Goal: Task Accomplishment & Management: Manage account settings

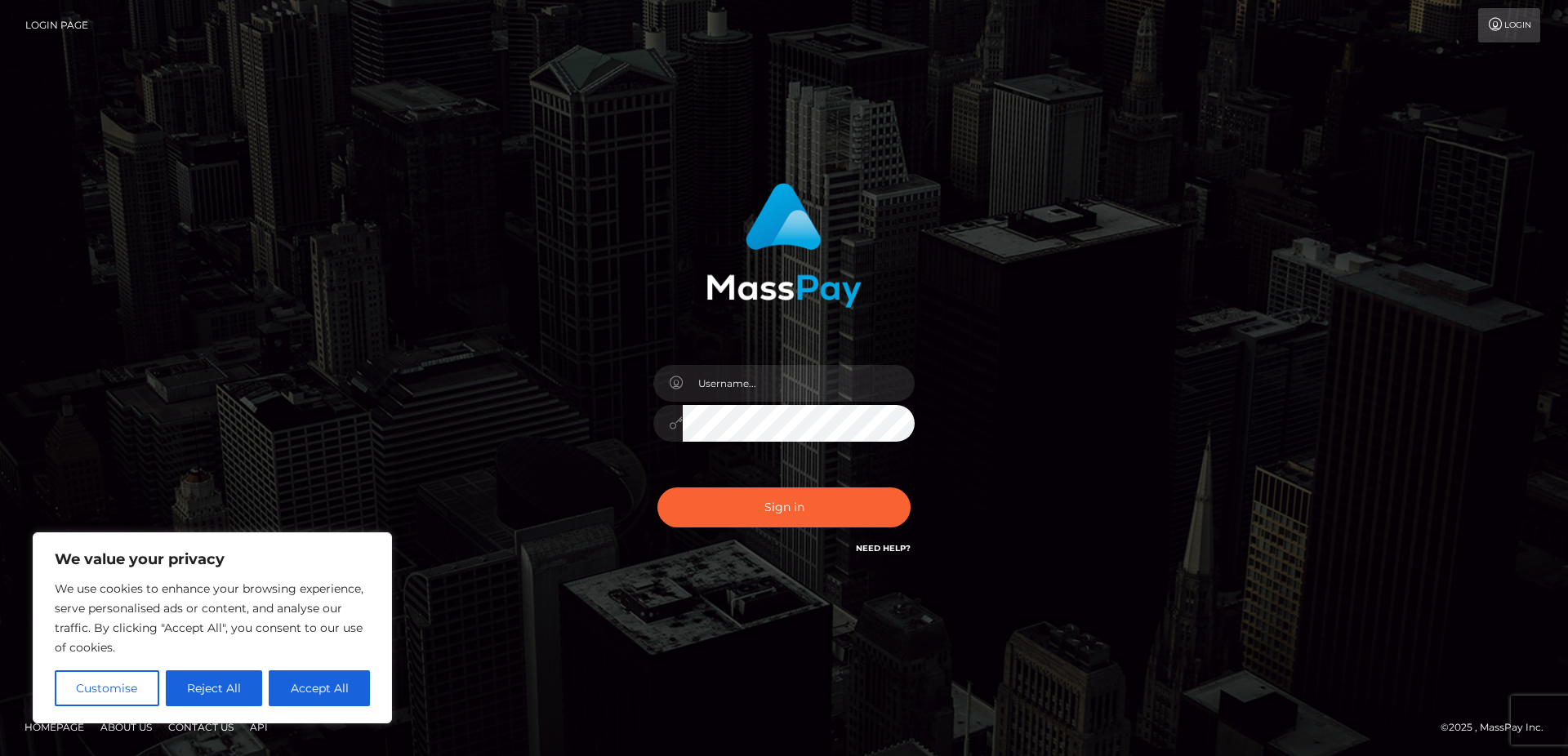
click at [1500, 26] on icon at bounding box center [1496, 24] width 17 height 13
click at [795, 383] on input "text" at bounding box center [798, 383] width 232 height 37
click at [877, 558] on div "Need Help?" at bounding box center [883, 550] width 55 height 21
click at [878, 547] on link "Need Help?" at bounding box center [883, 549] width 55 height 11
click at [234, 698] on button "Reject All" at bounding box center [215, 688] width 97 height 36
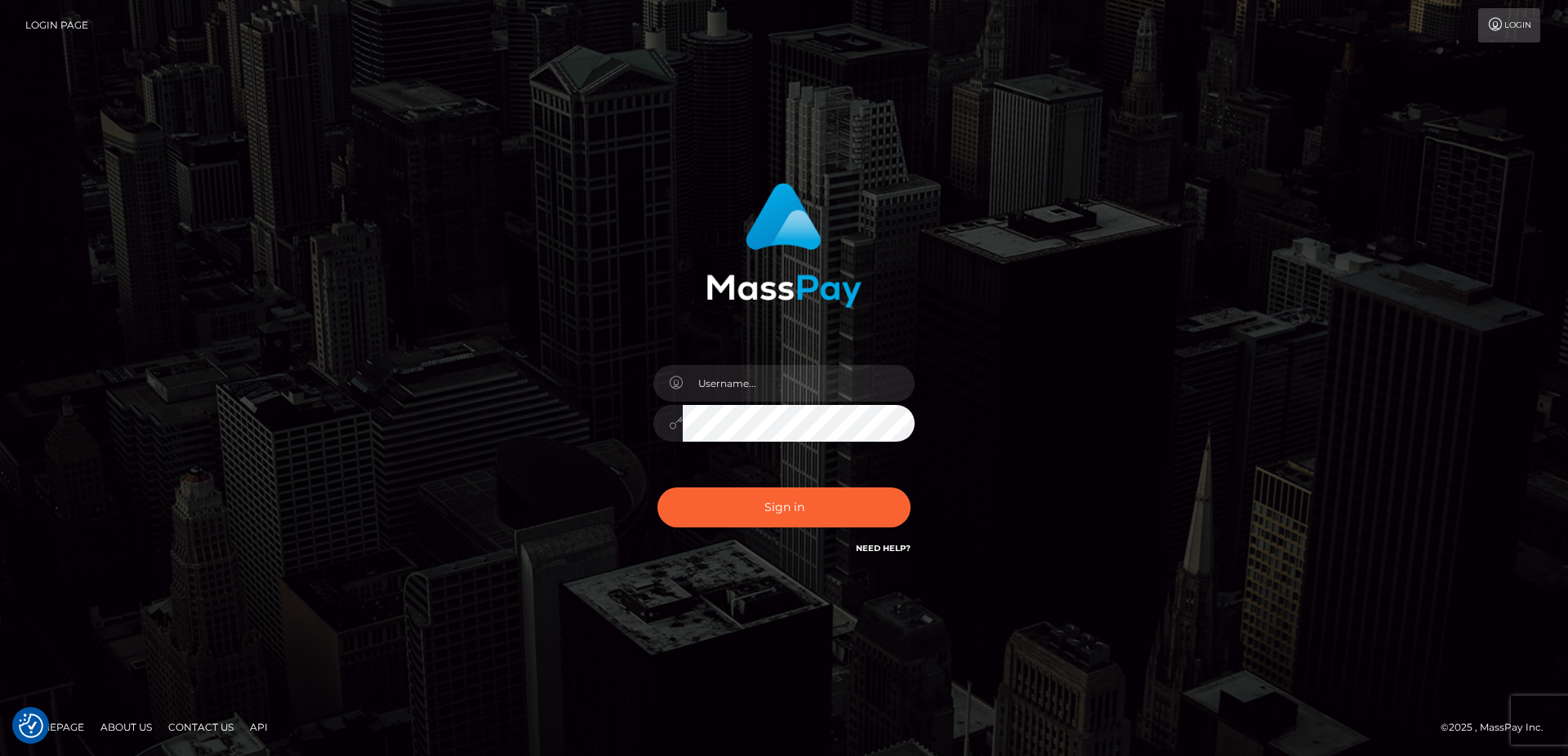
click at [894, 549] on link "Need Help?" at bounding box center [883, 549] width 55 height 11
click at [860, 549] on link "Need Help?" at bounding box center [883, 549] width 55 height 11
click at [1092, 507] on div "Sign in" at bounding box center [784, 378] width 931 height 416
click at [747, 397] on input "text" at bounding box center [798, 383] width 232 height 37
type input "s"
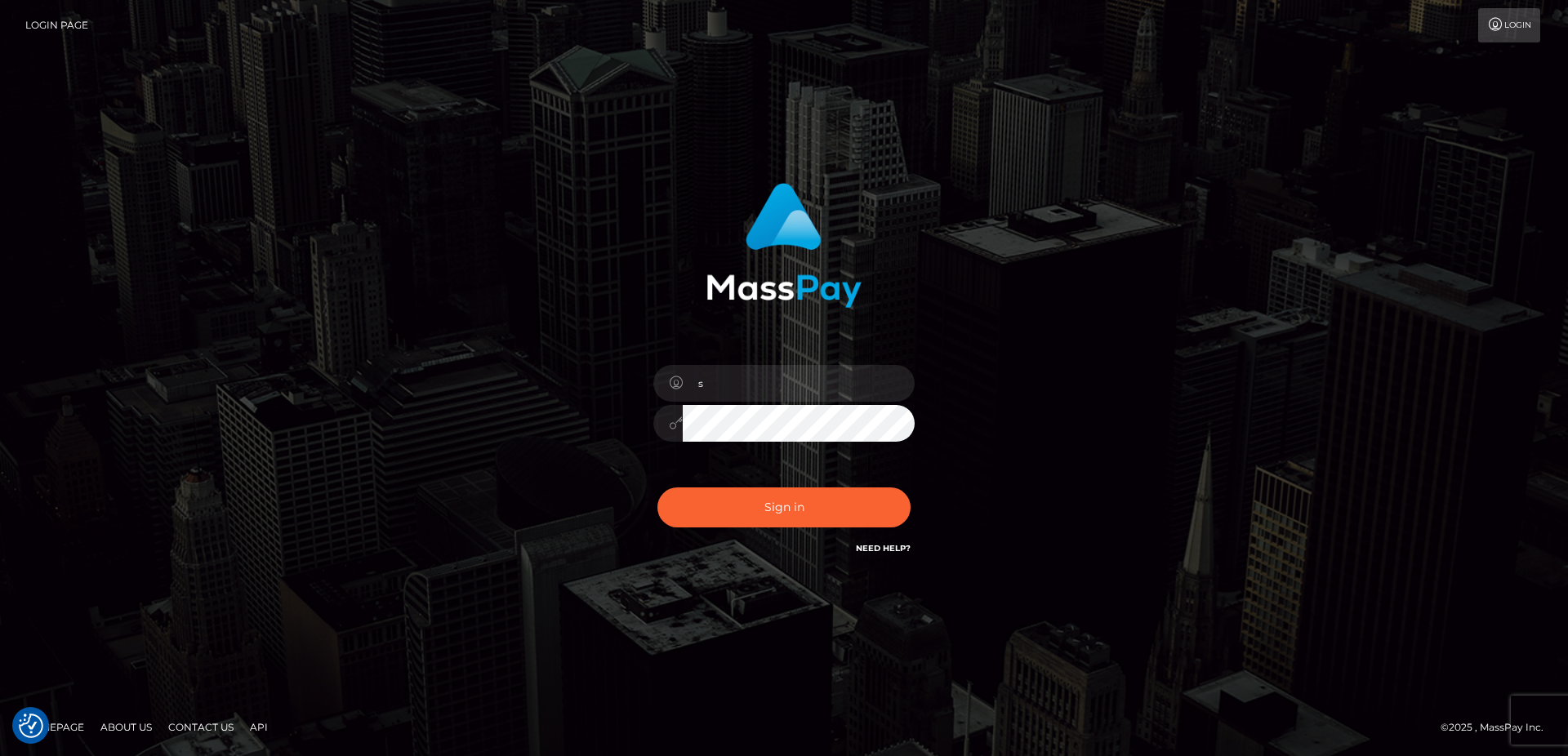
click at [1523, 23] on link "Login" at bounding box center [1509, 25] width 62 height 34
click at [889, 539] on div "Sign in Need Help?" at bounding box center [784, 514] width 286 height 73
click at [888, 539] on div "Sign in Need Help?" at bounding box center [784, 514] width 286 height 73
click at [874, 544] on link "Need Help?" at bounding box center [883, 549] width 55 height 11
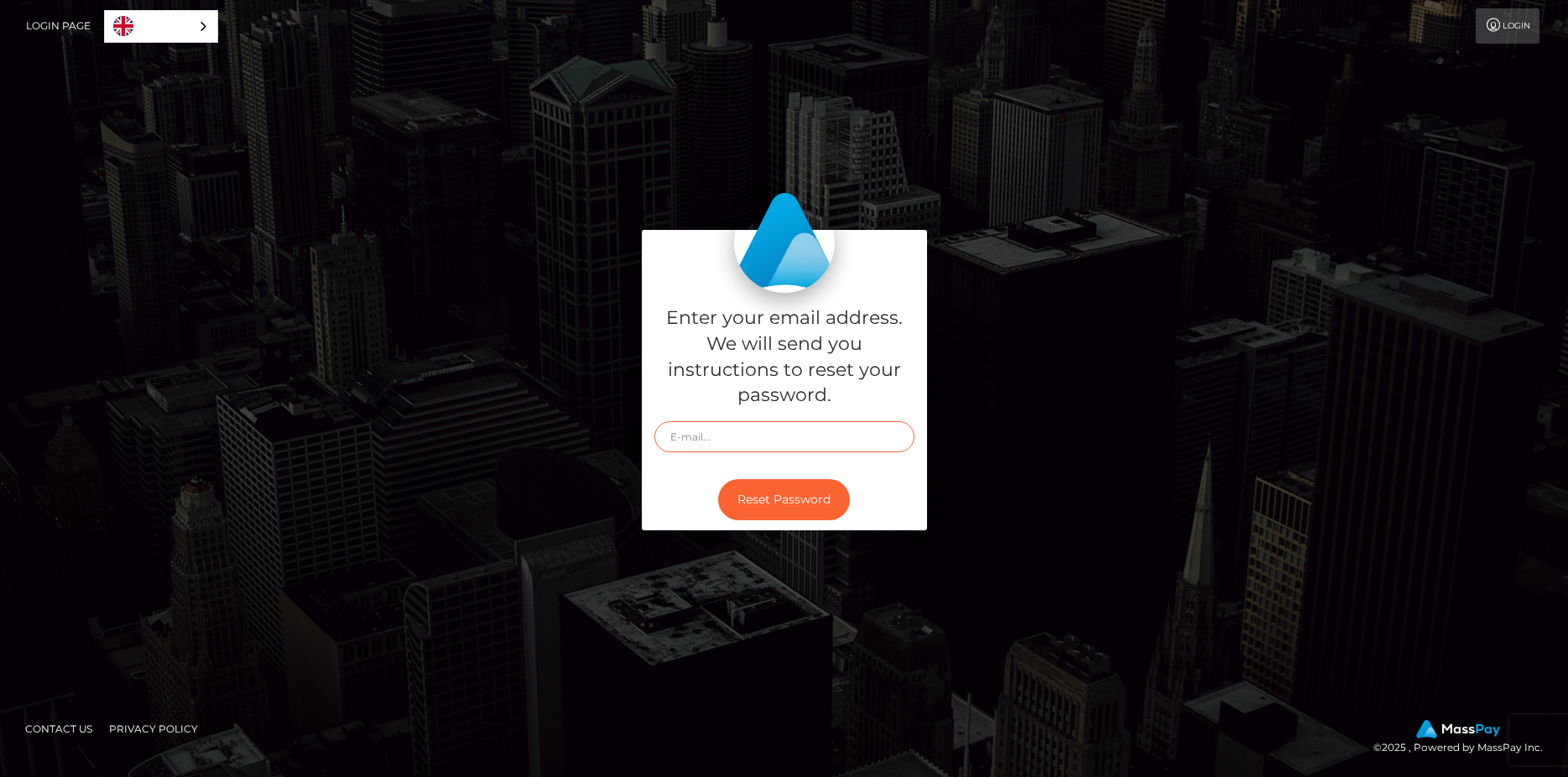
click at [766, 448] on input "text" at bounding box center [784, 438] width 260 height 32
type input "sadisticemita@gmail.com"
click at [718, 479] on button "Reset Password" at bounding box center [784, 500] width 132 height 41
